Goal: Transaction & Acquisition: Purchase product/service

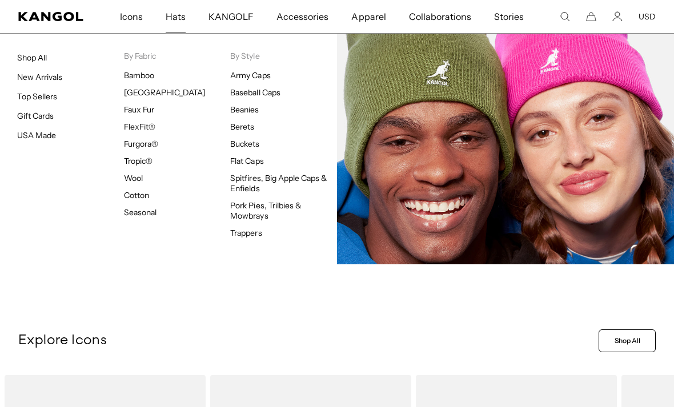
scroll to position [0, 235]
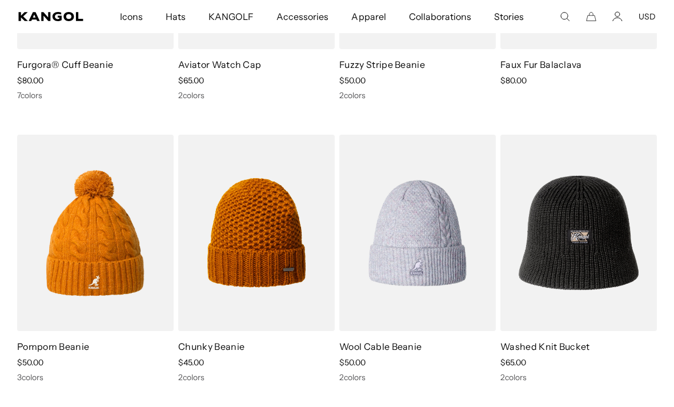
scroll to position [1120, 0]
click at [0, 0] on img at bounding box center [0, 0] width 0 height 0
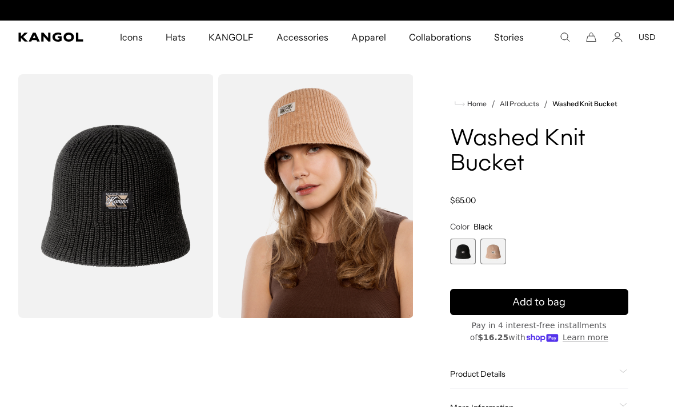
scroll to position [0, 235]
click at [461, 256] on span "1 of 2" at bounding box center [463, 252] width 26 height 26
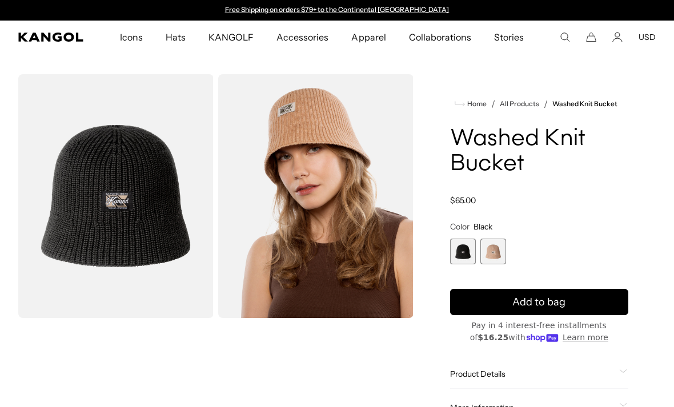
click at [497, 252] on span "2 of 2" at bounding box center [493, 252] width 26 height 26
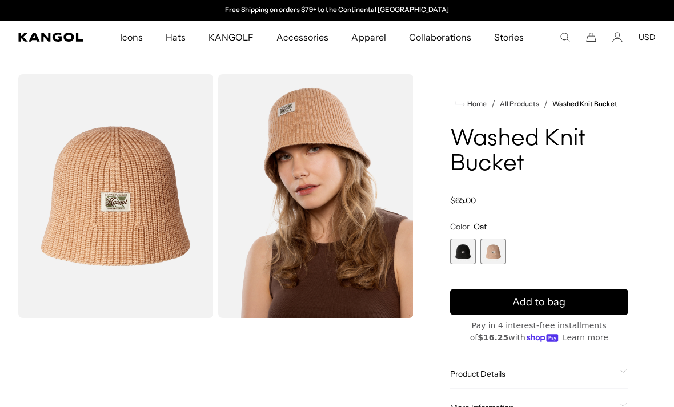
click at [464, 255] on span "1 of 2" at bounding box center [463, 252] width 26 height 26
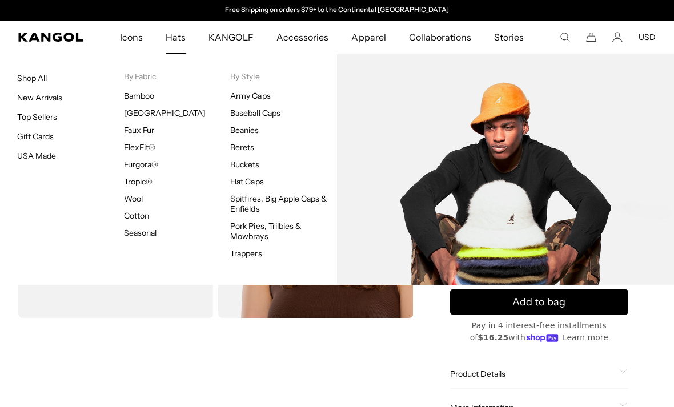
click at [254, 177] on link "Flat Caps" at bounding box center [246, 181] width 33 height 10
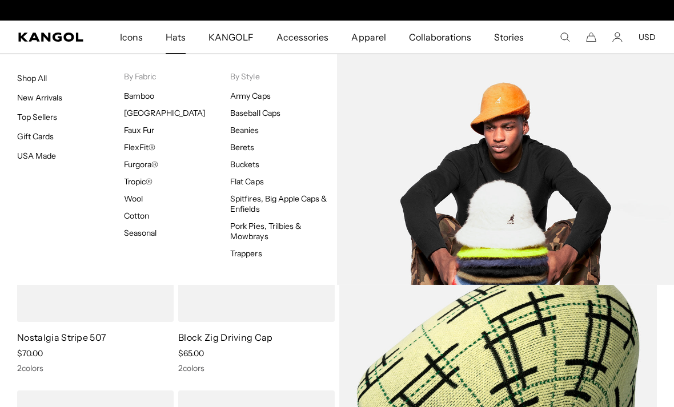
scroll to position [0, 235]
click at [251, 165] on link "Buckets" at bounding box center [244, 164] width 29 height 10
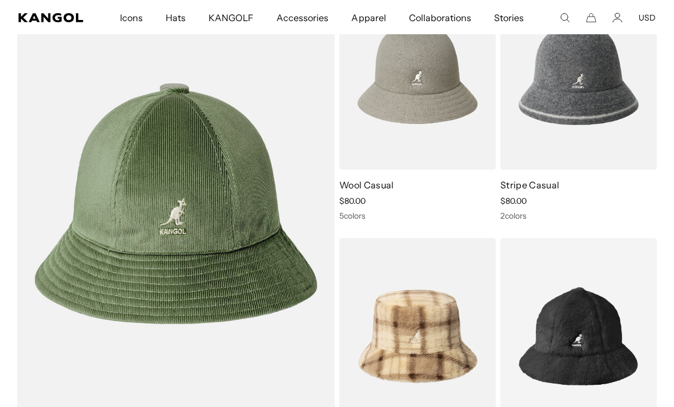
scroll to position [1778, 0]
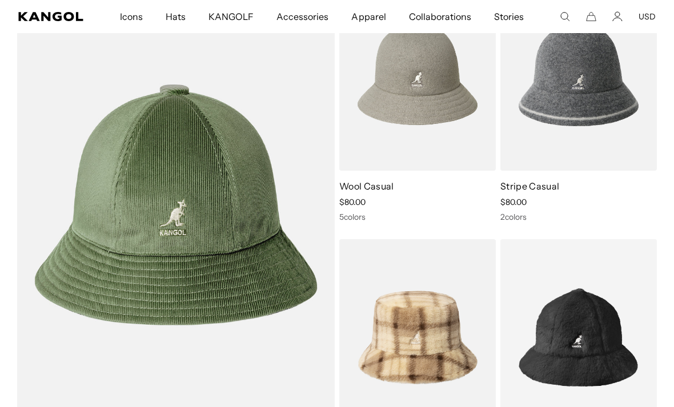
click at [0, 0] on img at bounding box center [0, 0] width 0 height 0
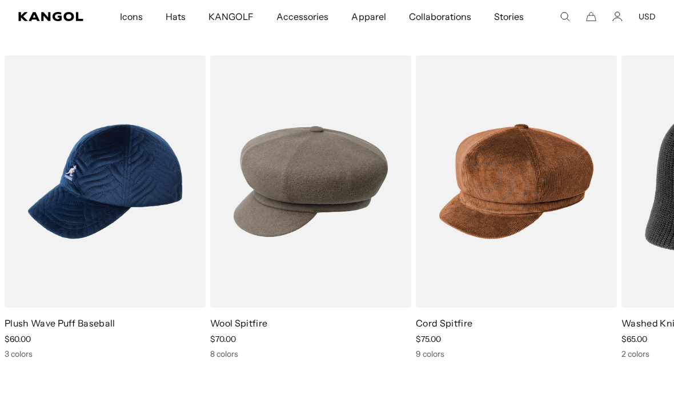
scroll to position [0, 0]
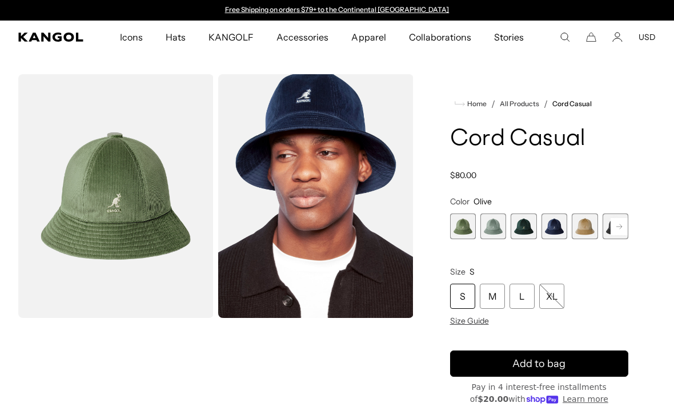
click at [492, 230] on span "2 of 9" at bounding box center [493, 227] width 26 height 26
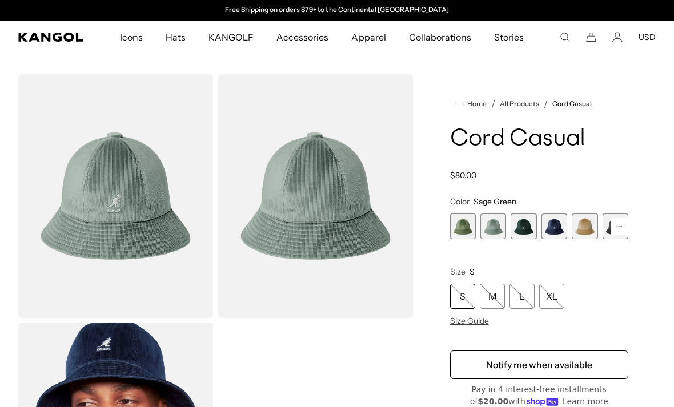
click at [523, 233] on span "3 of 9" at bounding box center [523, 227] width 26 height 26
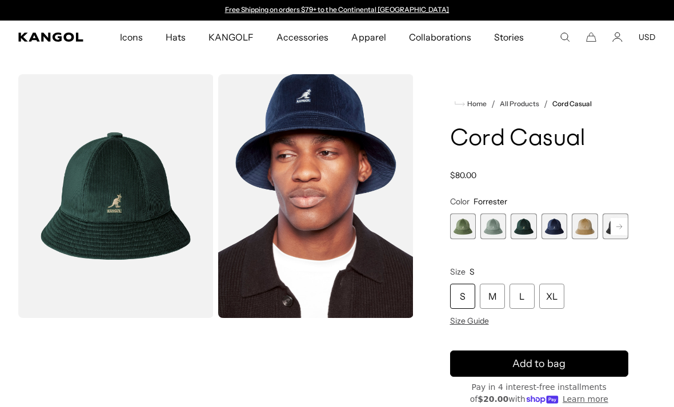
click at [585, 232] on span "5 of 9" at bounding box center [585, 227] width 26 height 26
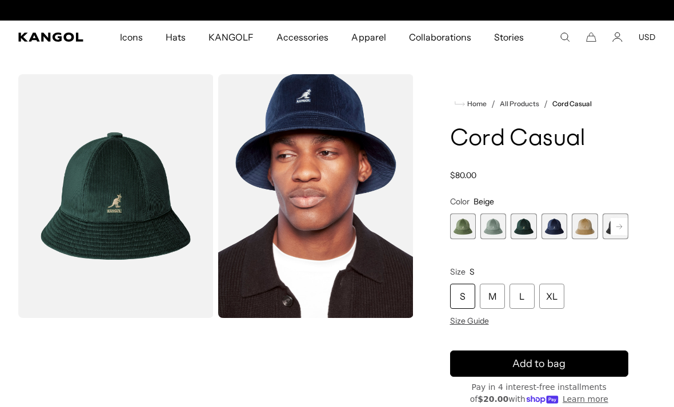
scroll to position [0, 235]
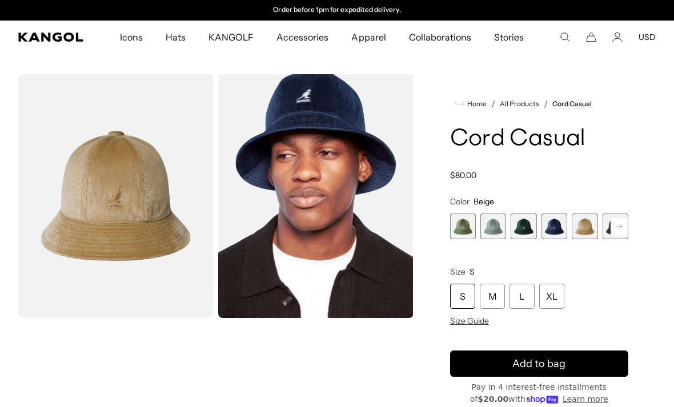
click at [626, 230] on rect at bounding box center [618, 226] width 17 height 17
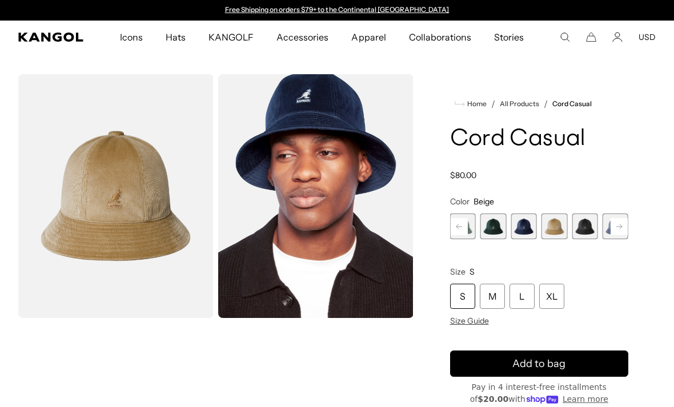
click at [626, 232] on rect at bounding box center [618, 226] width 17 height 17
click at [622, 230] on rect at bounding box center [618, 226] width 17 height 17
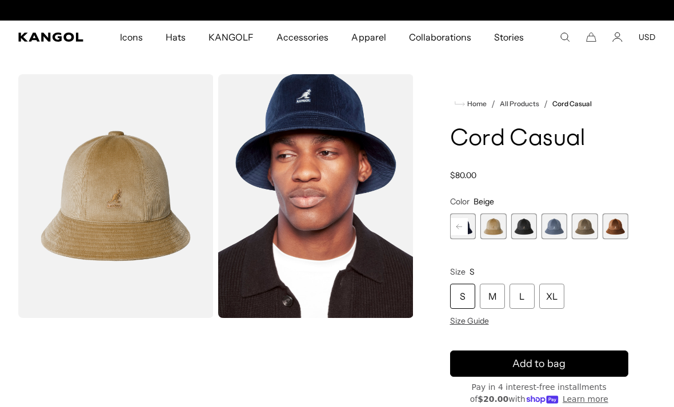
click at [627, 230] on span "9 of 9" at bounding box center [615, 227] width 26 height 26
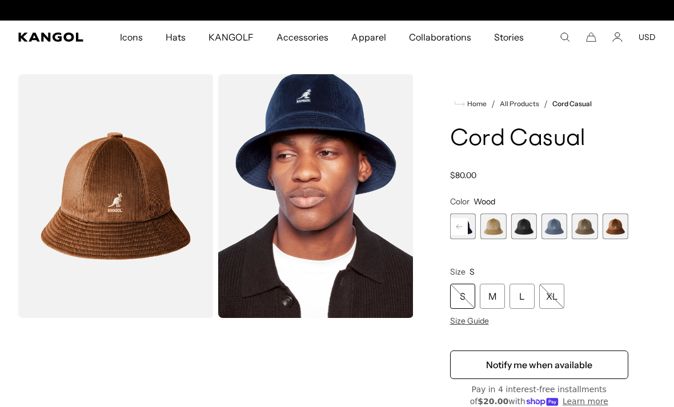
click at [585, 232] on span "8 of 9" at bounding box center [585, 227] width 26 height 26
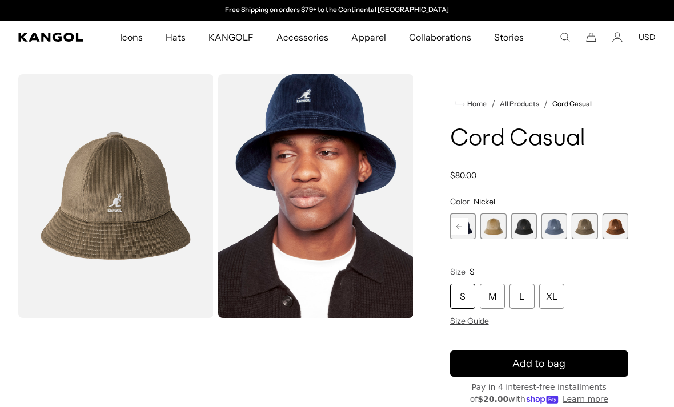
click at [556, 229] on span "7 of 9" at bounding box center [554, 227] width 26 height 26
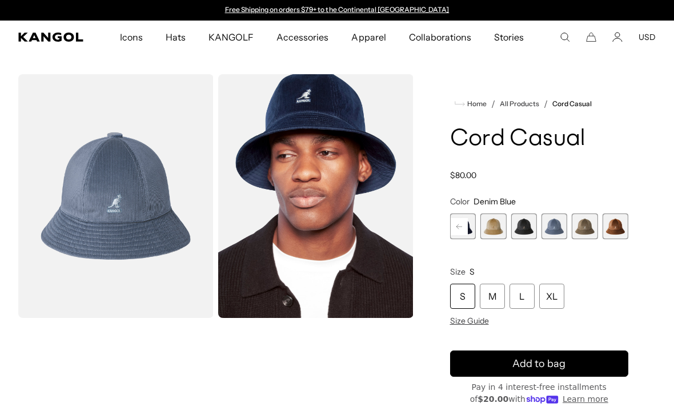
click at [494, 226] on span "5 of 9" at bounding box center [493, 227] width 26 height 26
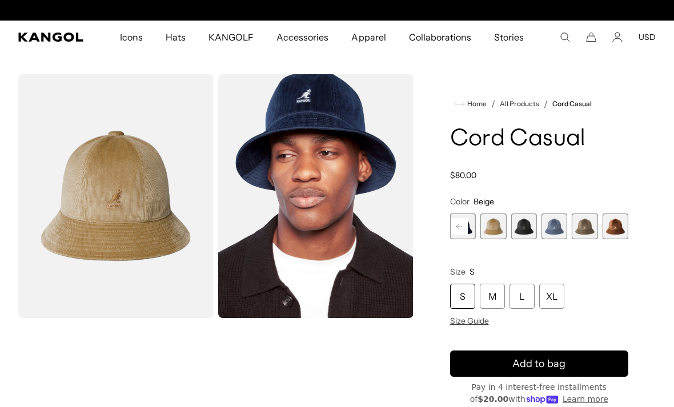
scroll to position [0, 235]
click at [167, 218] on img "Gallery Viewer" at bounding box center [115, 196] width 195 height 244
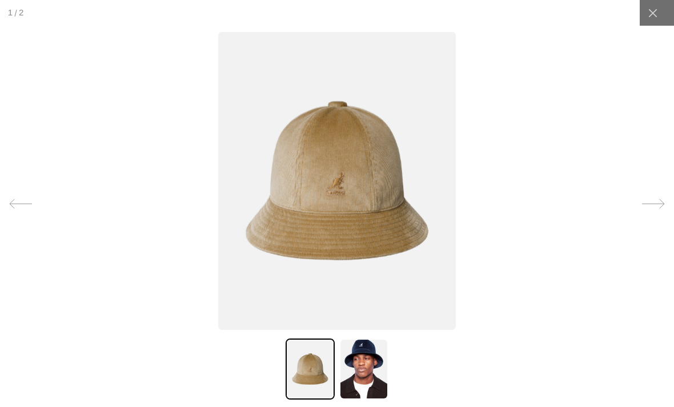
scroll to position [0, 0]
